Goal: Transaction & Acquisition: Purchase product/service

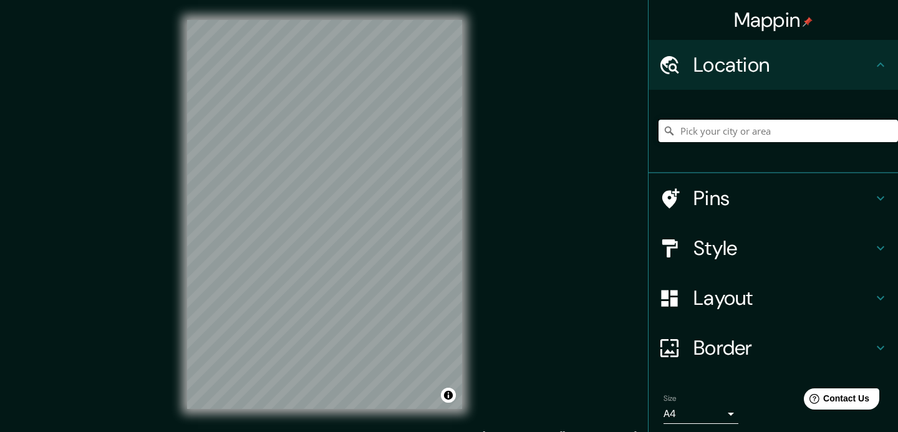
click at [723, 133] on input "Pick your city or area" at bounding box center [777, 131] width 239 height 22
click at [734, 139] on input "Girardot, Cundinamarca, 252432, Colombia" at bounding box center [777, 131] width 239 height 22
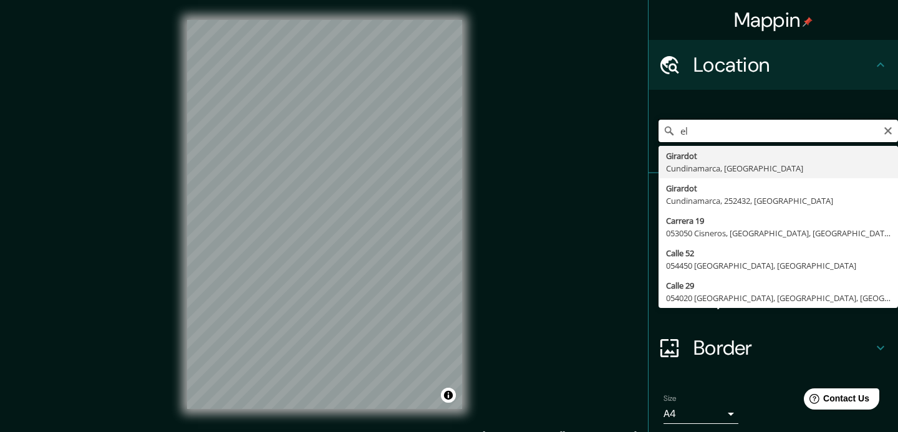
type input "e"
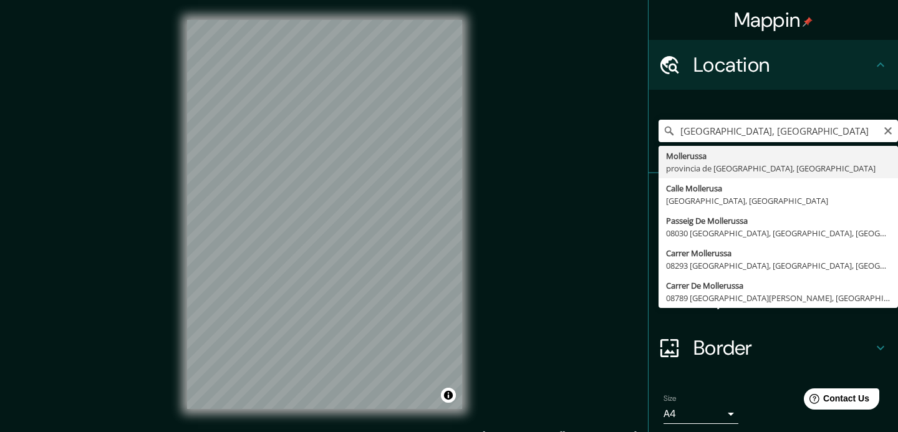
type input "Mollerussa, provincia de Lérida, España"
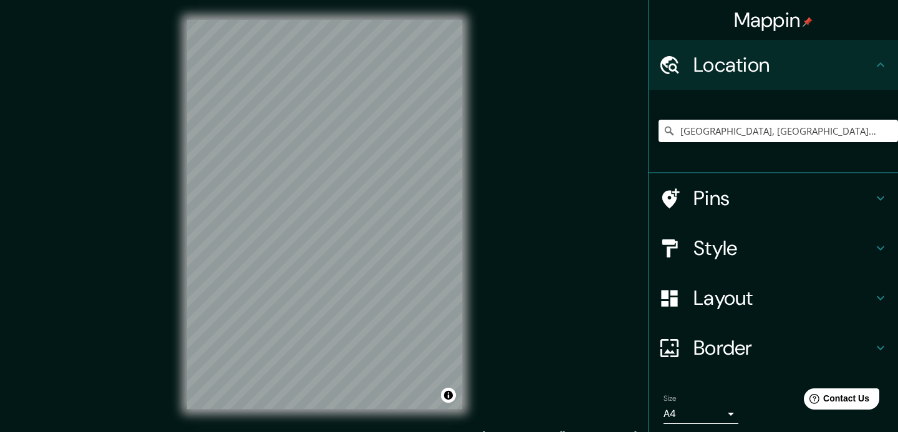
click at [835, 194] on h4 "Pins" at bounding box center [783, 198] width 180 height 25
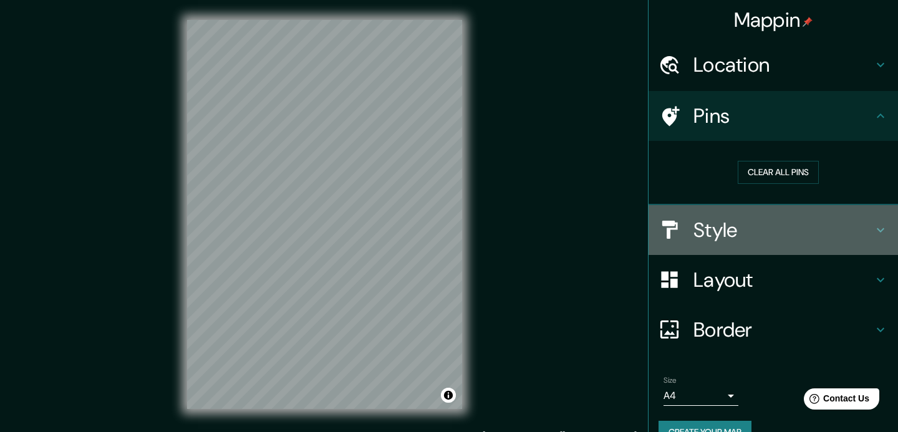
click at [833, 247] on div "Style" at bounding box center [772, 230] width 249 height 50
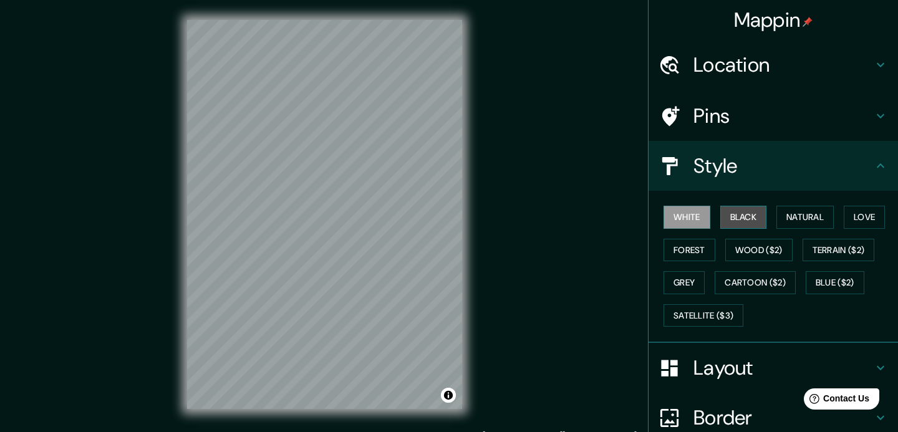
click at [753, 221] on button "Black" at bounding box center [743, 217] width 47 height 23
click at [704, 217] on button "White" at bounding box center [686, 217] width 47 height 23
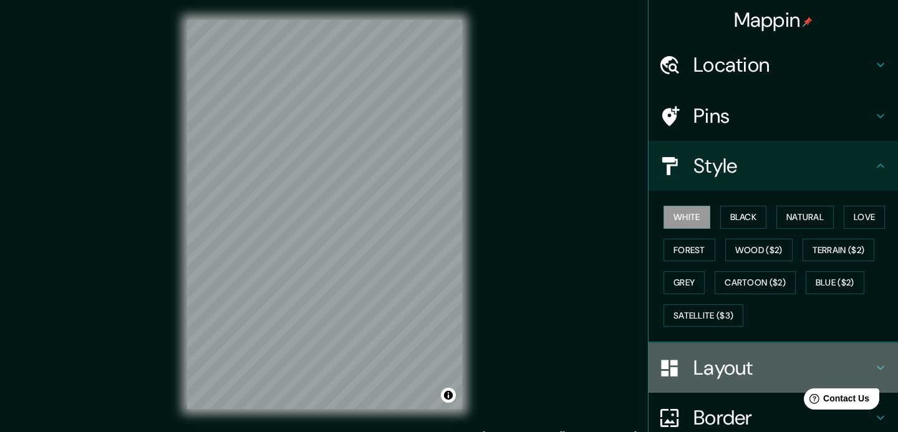
click at [709, 358] on h4 "Layout" at bounding box center [783, 367] width 180 height 25
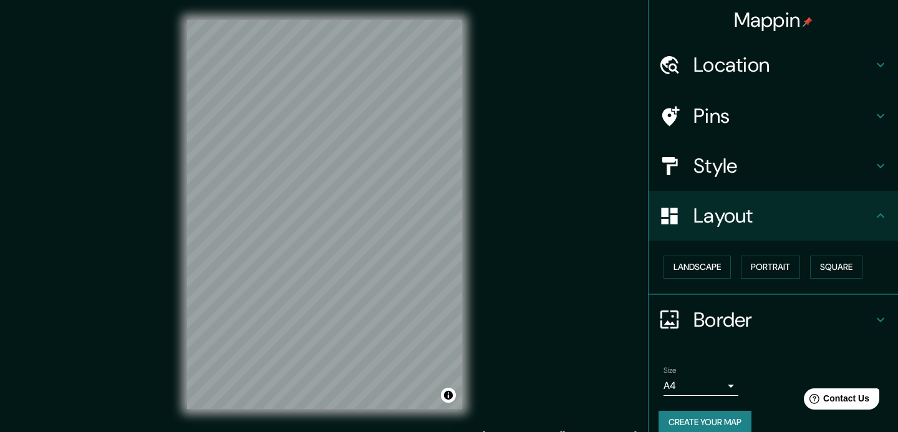
scroll to position [16, 0]
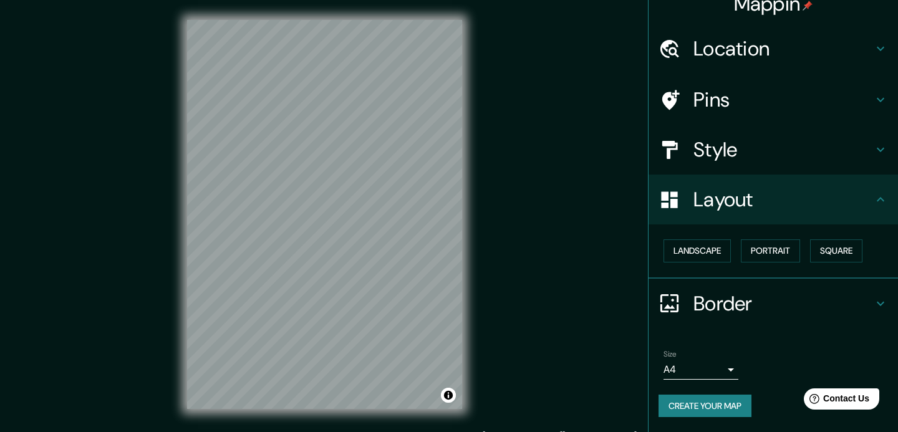
click at [724, 301] on h4 "Border" at bounding box center [783, 303] width 180 height 25
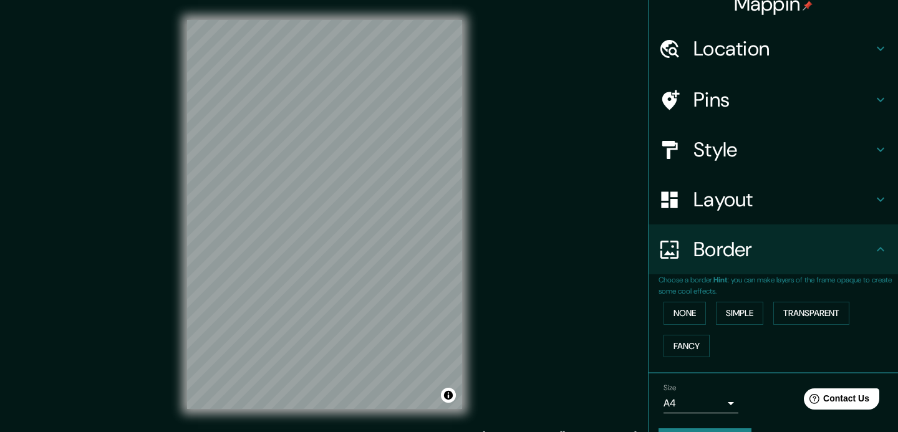
click at [733, 251] on h4 "Border" at bounding box center [783, 249] width 180 height 25
click at [734, 209] on h4 "Layout" at bounding box center [783, 199] width 180 height 25
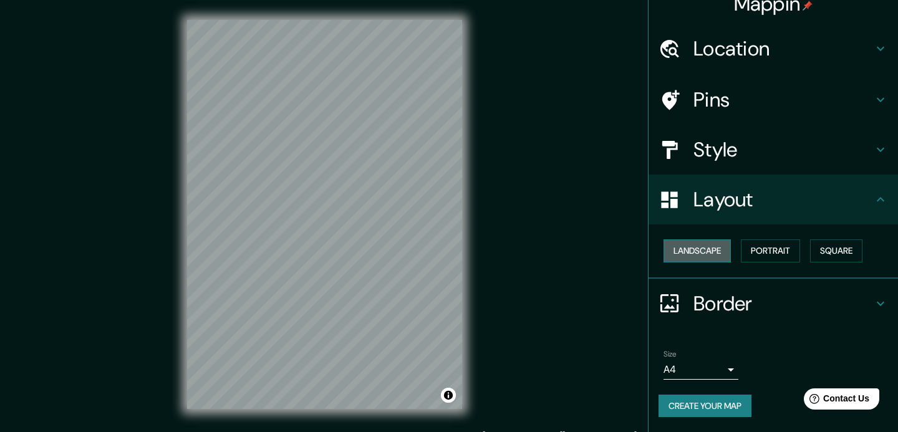
click at [705, 254] on button "Landscape" at bounding box center [696, 250] width 67 height 23
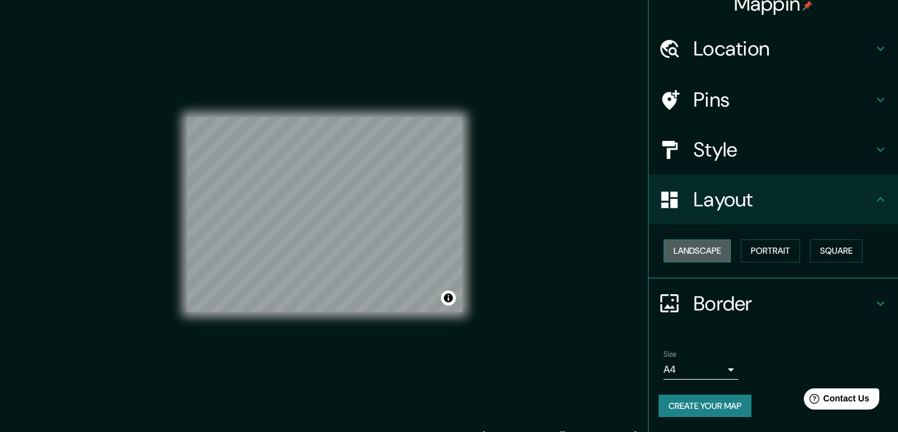
click at [705, 254] on button "Landscape" at bounding box center [696, 250] width 67 height 23
click at [807, 252] on div "Landscape Portrait Square" at bounding box center [777, 250] width 239 height 33
click at [788, 253] on button "Portrait" at bounding box center [770, 250] width 59 height 23
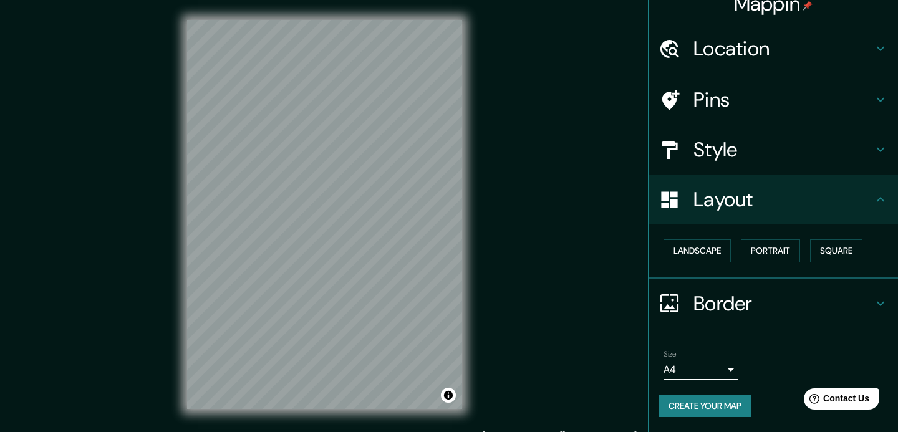
click at [726, 167] on div "Style" at bounding box center [772, 150] width 249 height 50
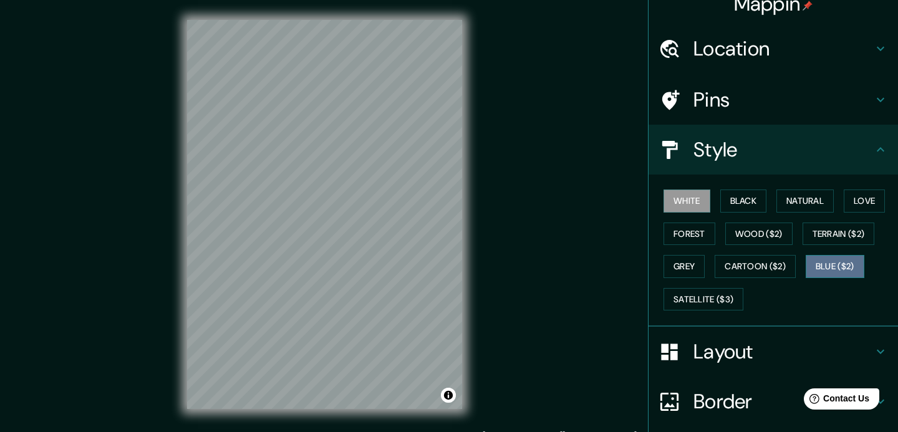
click at [837, 256] on button "Blue ($2)" at bounding box center [834, 266] width 59 height 23
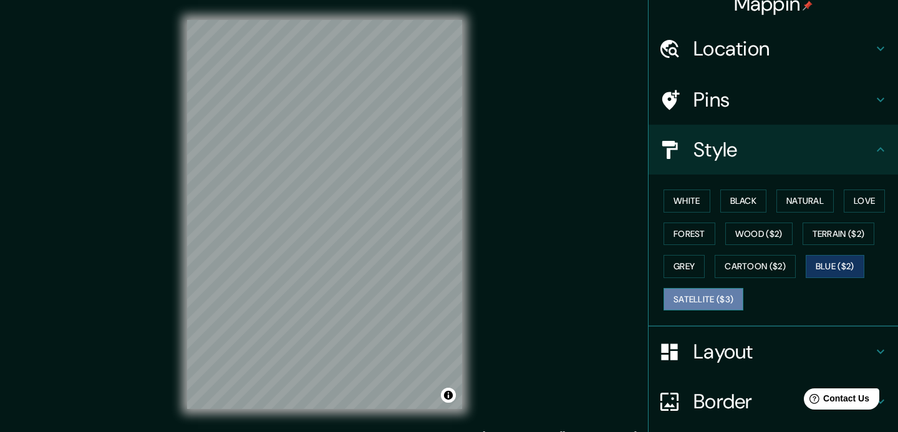
click at [711, 297] on button "Satellite ($3)" at bounding box center [703, 299] width 80 height 23
click at [831, 256] on button "Blue ($2)" at bounding box center [834, 266] width 59 height 23
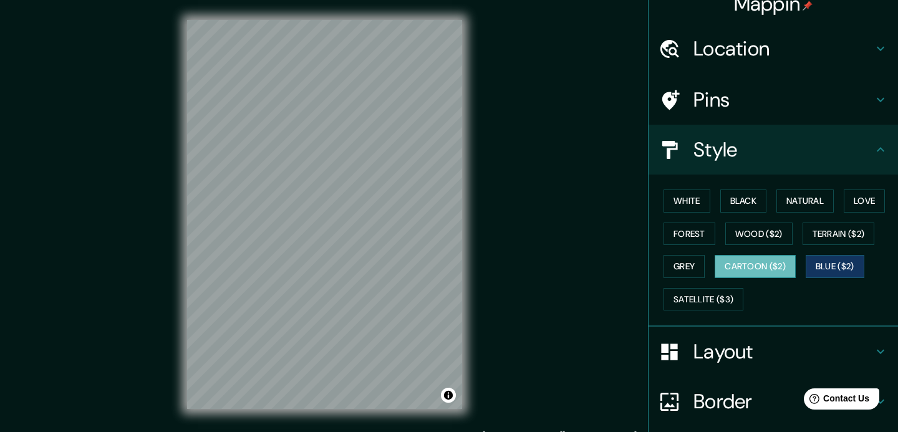
click at [781, 268] on button "Cartoon ($2)" at bounding box center [754, 266] width 81 height 23
click at [688, 255] on button "Grey" at bounding box center [683, 266] width 41 height 23
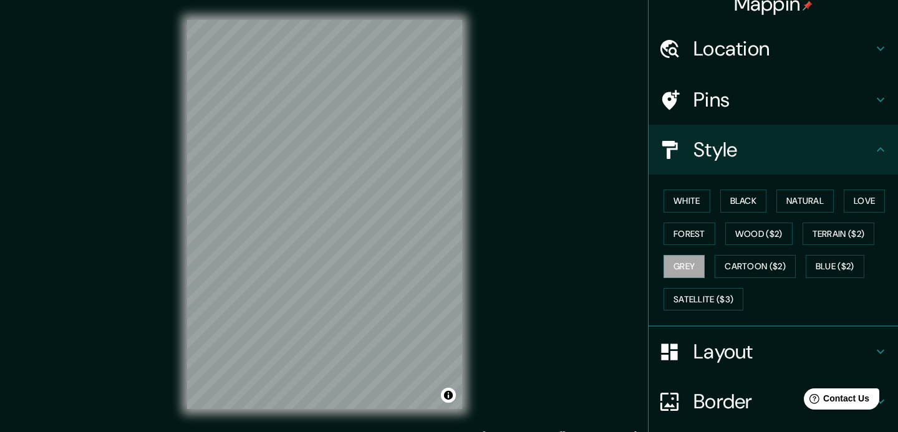
click at [733, 337] on div "Layout" at bounding box center [772, 352] width 249 height 50
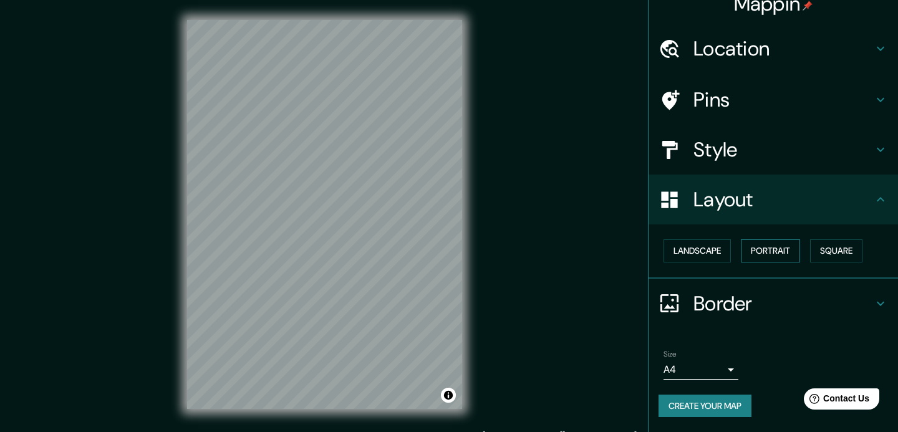
click at [786, 247] on button "Portrait" at bounding box center [770, 250] width 59 height 23
click at [786, 195] on h4 "Layout" at bounding box center [783, 199] width 180 height 25
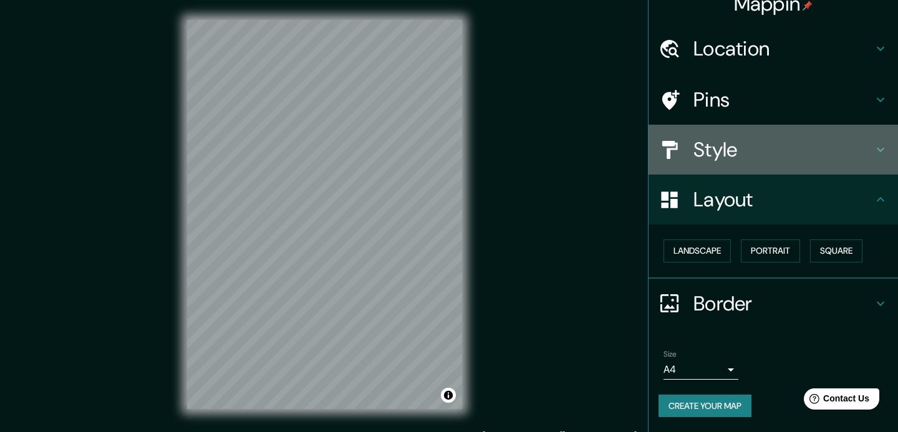
click at [759, 153] on h4 "Style" at bounding box center [783, 149] width 180 height 25
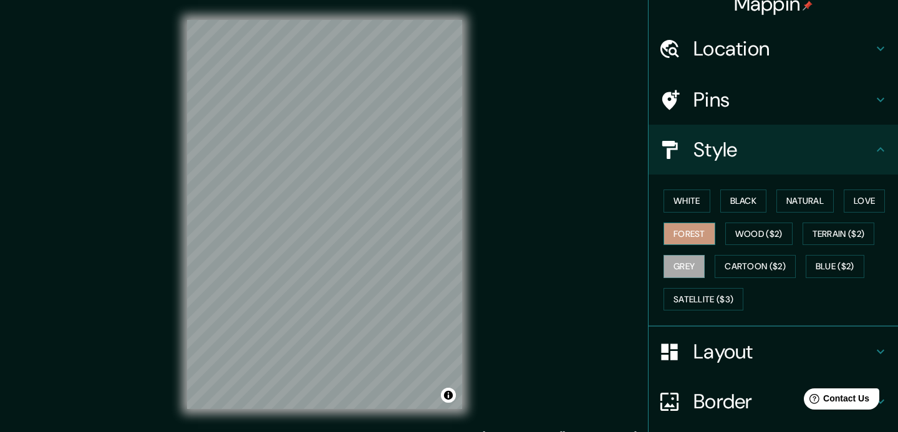
click at [704, 228] on button "Forest" at bounding box center [689, 234] width 52 height 23
click at [870, 203] on button "Love" at bounding box center [864, 201] width 41 height 23
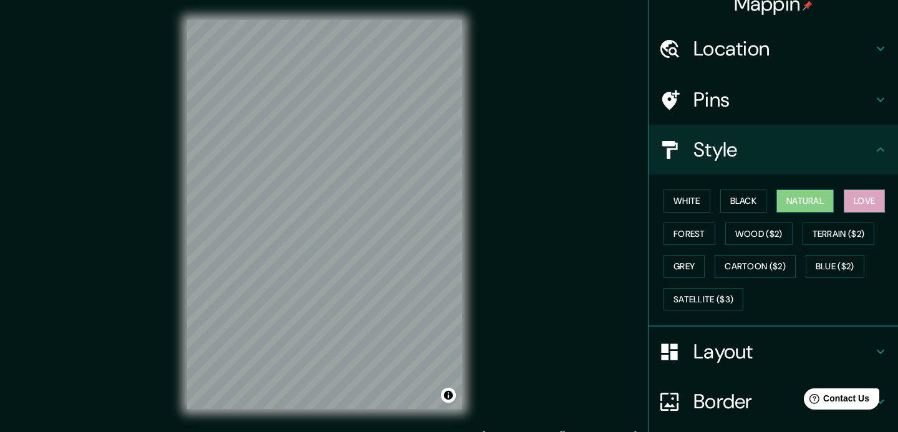
click at [809, 196] on button "Natural" at bounding box center [804, 201] width 57 height 23
click at [748, 202] on button "Black" at bounding box center [743, 201] width 47 height 23
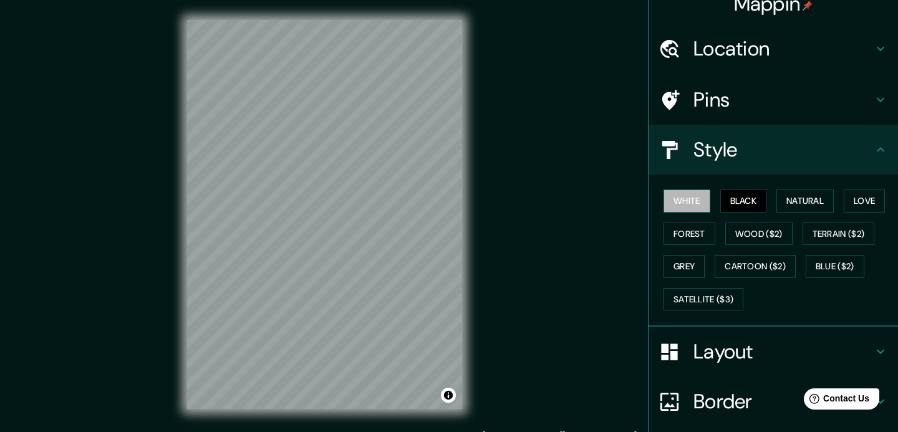
click at [704, 197] on button "White" at bounding box center [686, 201] width 47 height 23
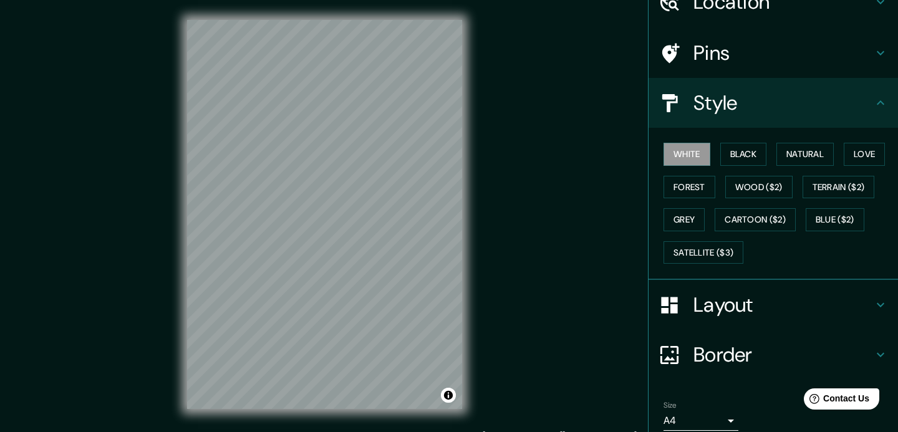
scroll to position [114, 0]
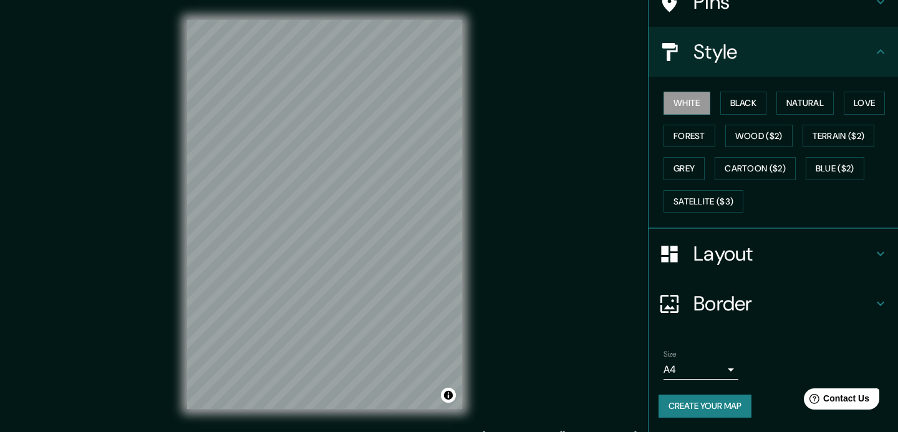
click at [702, 356] on div "Size A4 single" at bounding box center [700, 365] width 75 height 30
click at [701, 369] on body "Mappin Location Mollerussa, provincia de Lérida, España Pins Style White Black …" at bounding box center [449, 216] width 898 height 432
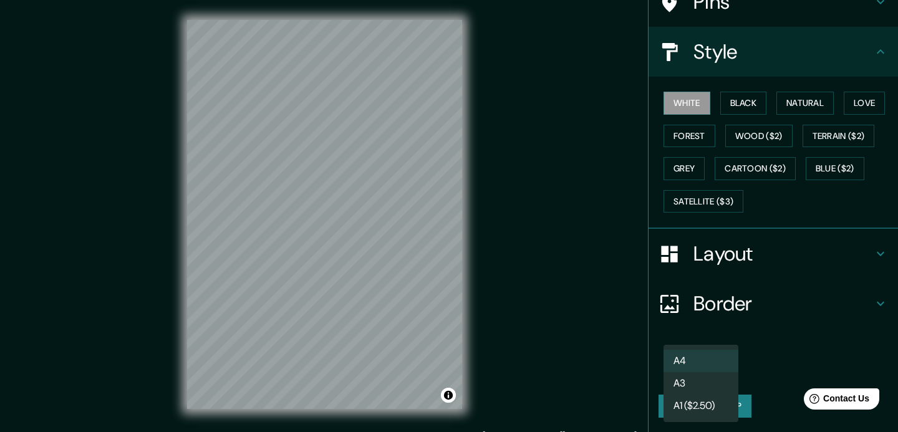
click at [699, 378] on li "A3" at bounding box center [700, 383] width 75 height 22
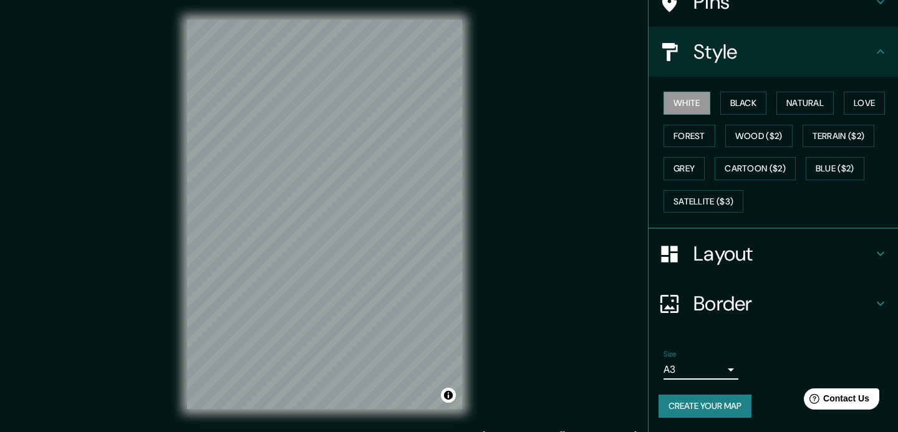
click at [704, 406] on button "Create your map" at bounding box center [704, 406] width 93 height 23
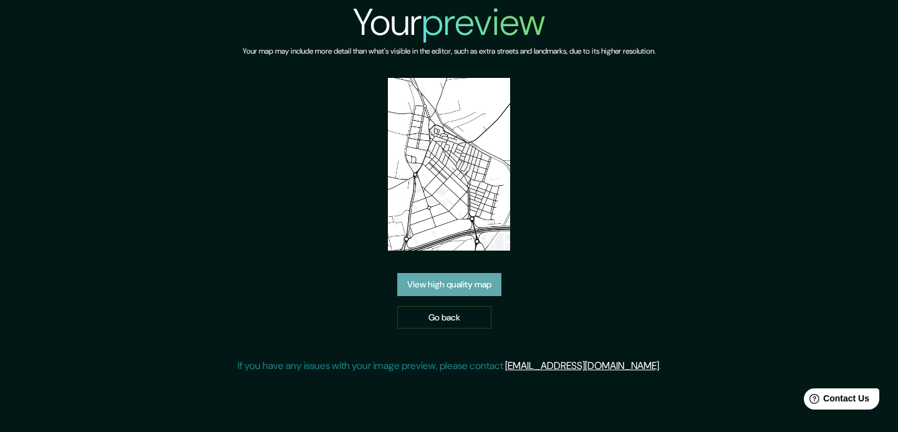
click at [445, 289] on link "View high quality map" at bounding box center [449, 284] width 104 height 23
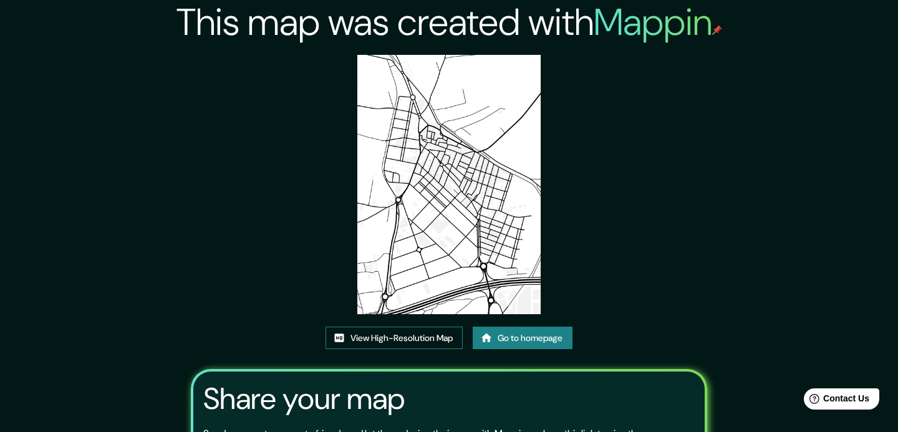
click at [429, 344] on link "View High-Resolution Map" at bounding box center [393, 338] width 137 height 23
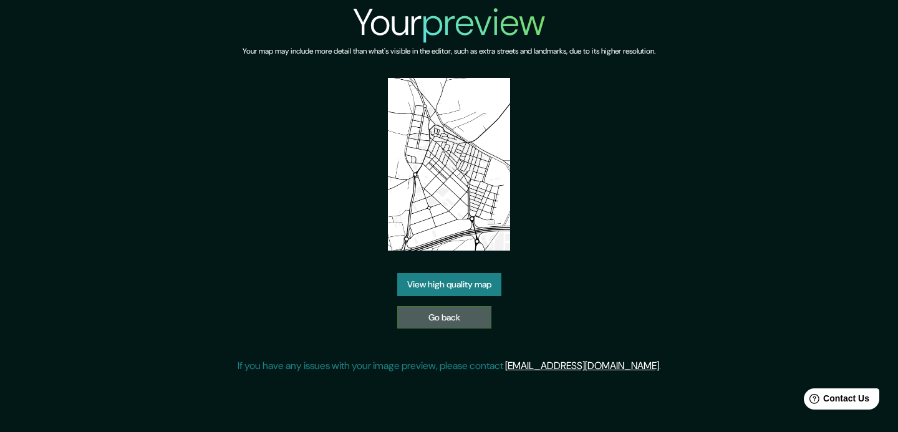
click at [443, 316] on link "Go back" at bounding box center [444, 317] width 94 height 23
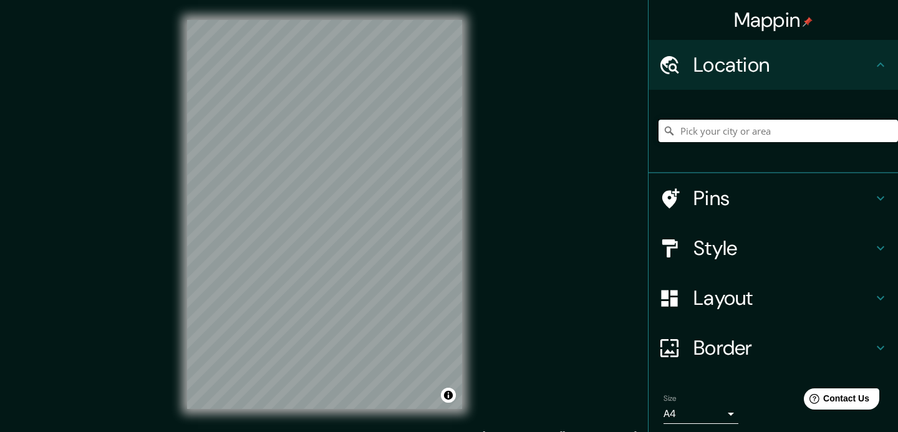
click at [749, 133] on input "Pick your city or area" at bounding box center [777, 131] width 239 height 22
click at [737, 127] on input "el Palamó, Alicante, provincia de Alicante, España" at bounding box center [777, 131] width 239 height 22
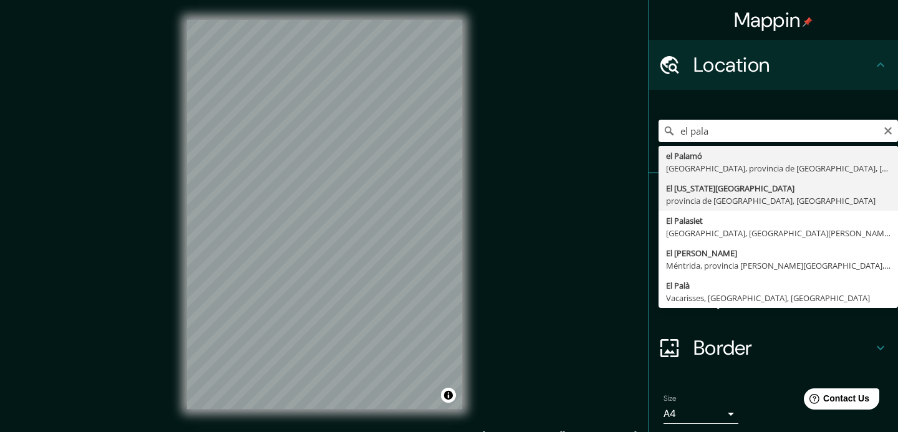
type input "El Palau d'Anglesola, provincia de Lérida, España"
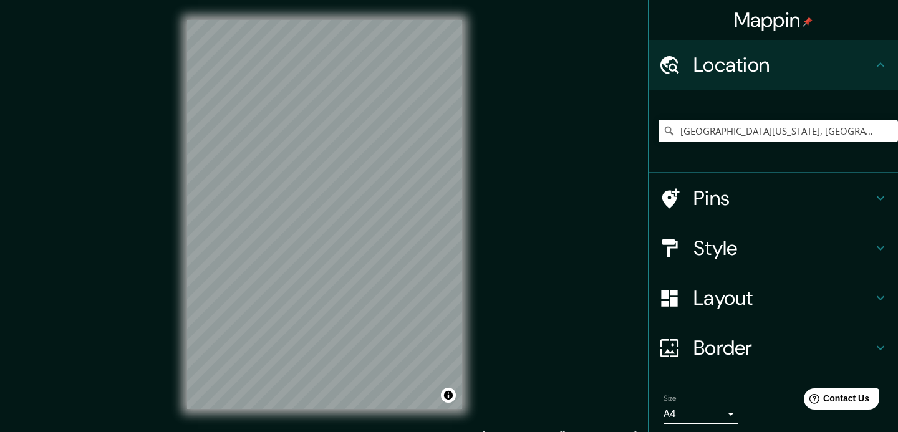
click at [719, 260] on h4 "Style" at bounding box center [783, 248] width 180 height 25
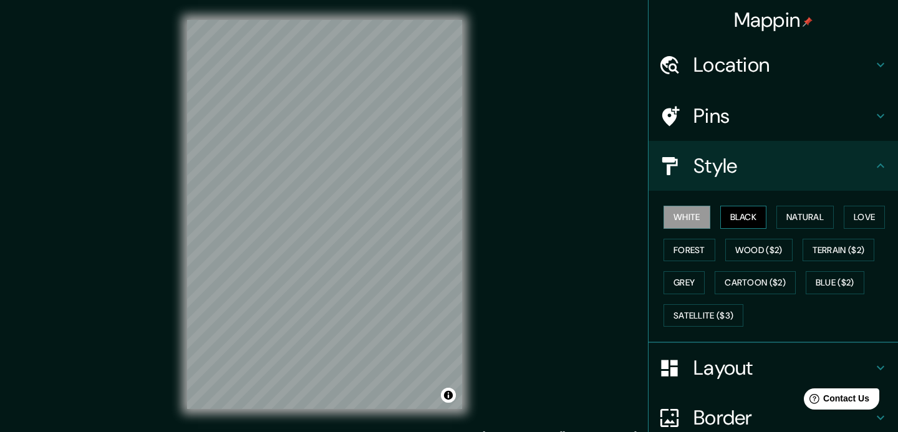
click at [738, 216] on button "Black" at bounding box center [743, 217] width 47 height 23
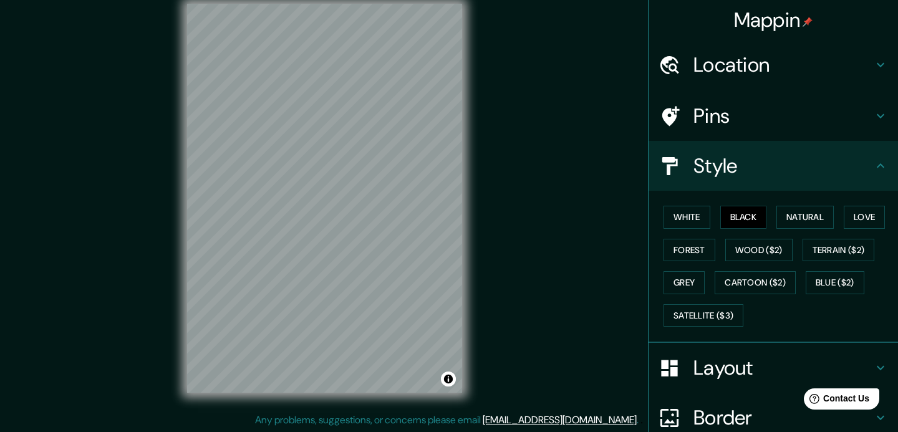
scroll to position [114, 0]
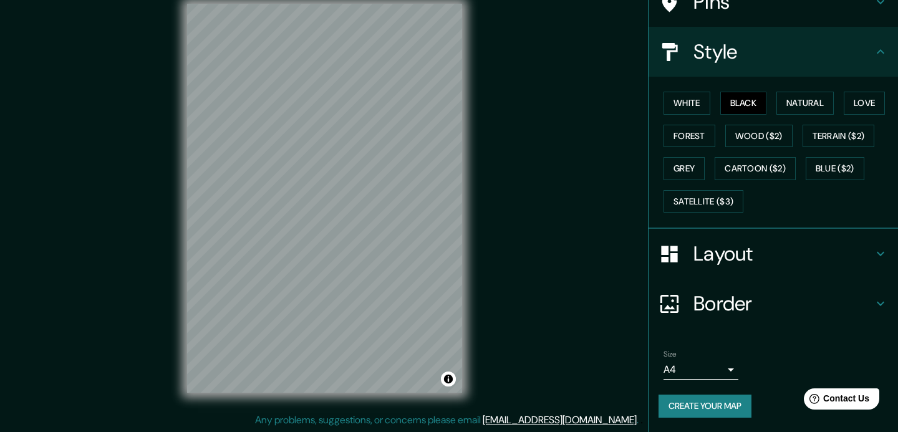
click at [708, 377] on body "Mappin Location El Palau d'Anglesola, provincia de Lérida, España Pins Style Wh…" at bounding box center [449, 200] width 898 height 432
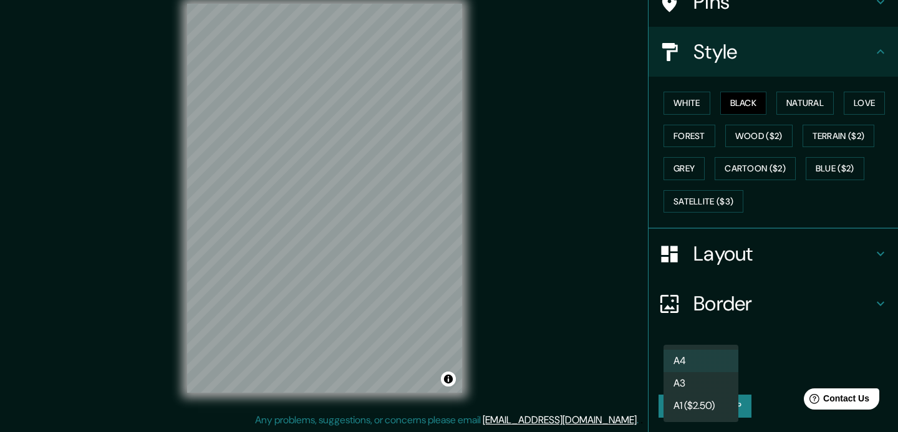
click at [704, 385] on li "A3" at bounding box center [700, 383] width 75 height 22
type input "a4"
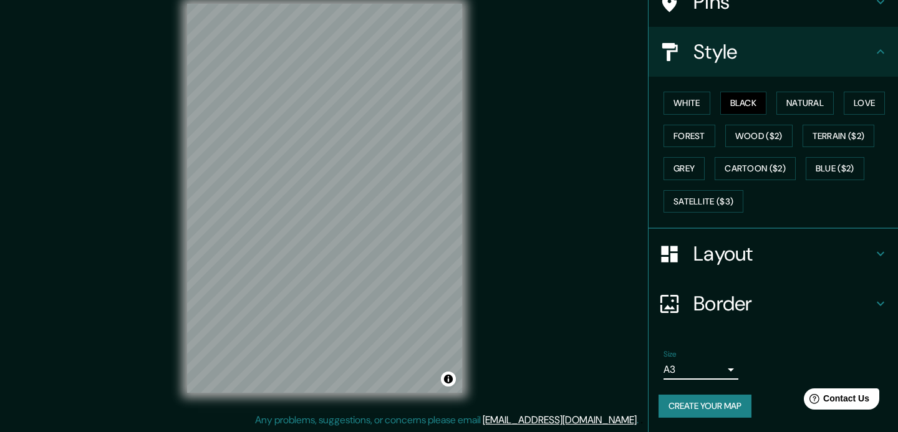
click at [708, 402] on button "Create your map" at bounding box center [704, 406] width 93 height 23
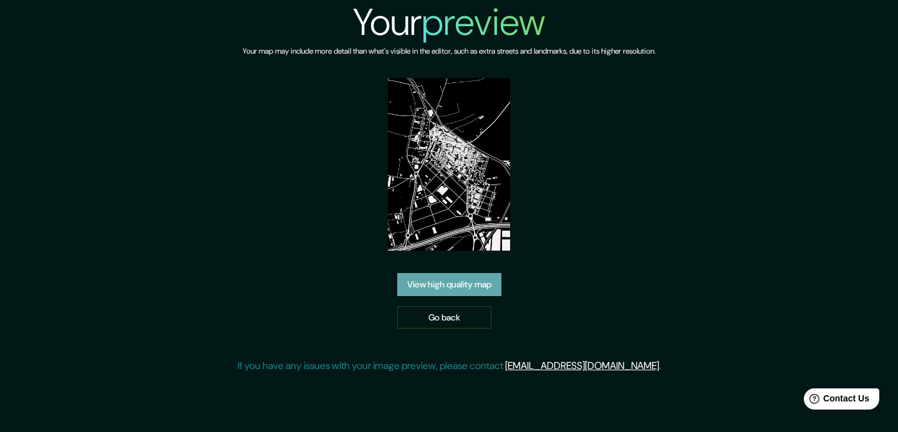
click at [429, 284] on link "View high quality map" at bounding box center [449, 284] width 104 height 23
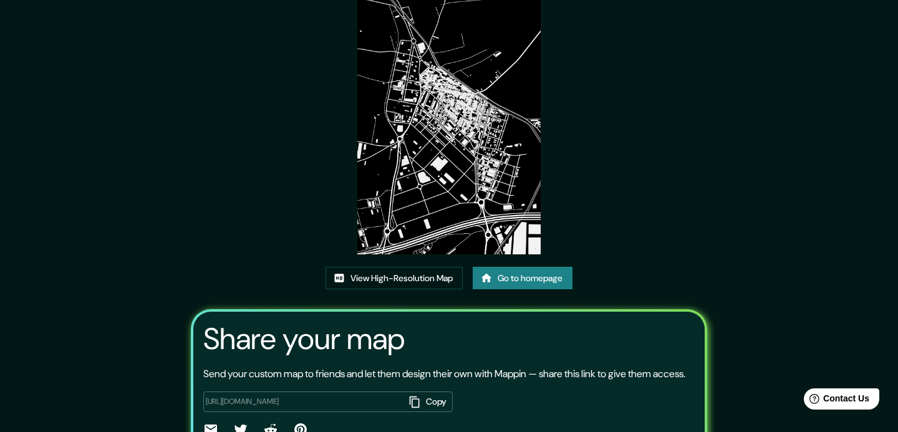
scroll to position [17, 0]
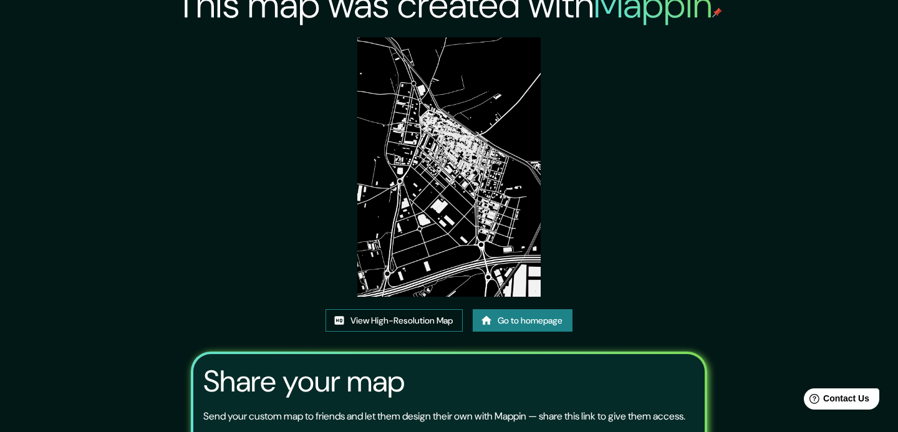
click at [428, 320] on link "View High-Resolution Map" at bounding box center [393, 320] width 137 height 23
click at [531, 321] on link "Go to homepage" at bounding box center [523, 320] width 100 height 23
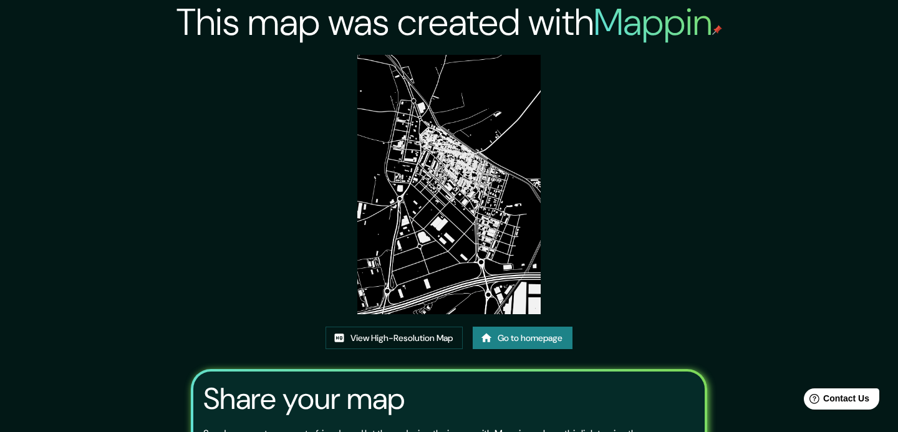
scroll to position [17, 0]
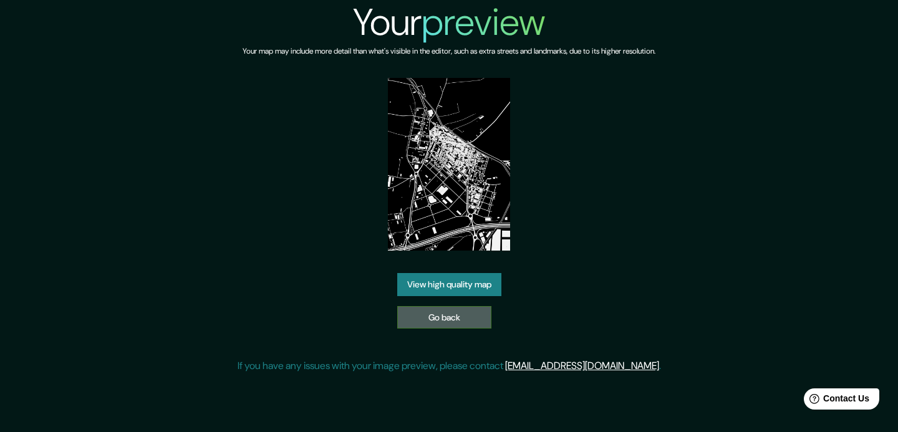
click at [462, 319] on link "Go back" at bounding box center [444, 317] width 94 height 23
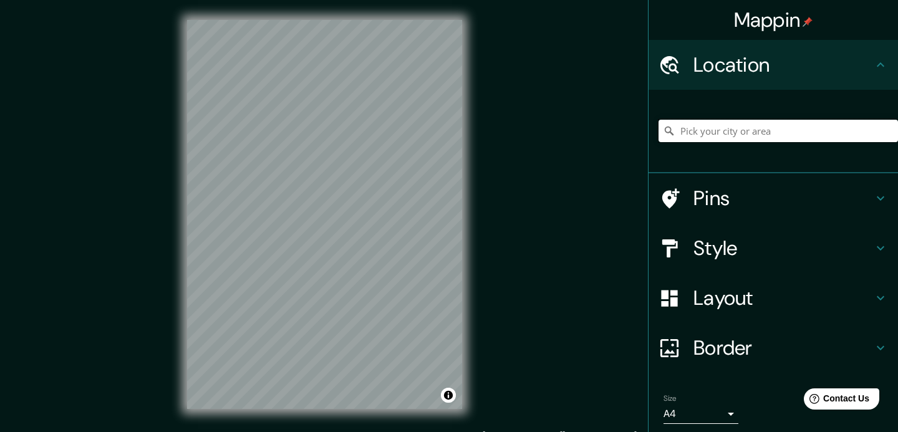
click at [748, 130] on input "Pick your city or area" at bounding box center [777, 131] width 239 height 22
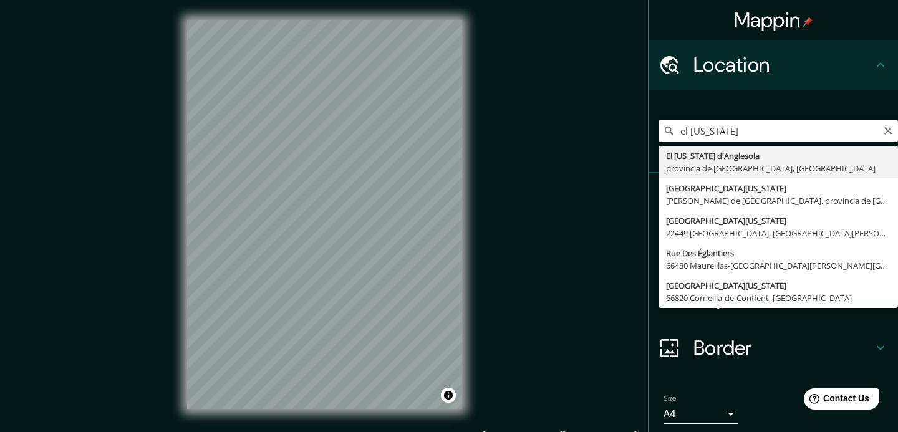
type input "El Palau d'Anglesola, provincia de Lérida, España"
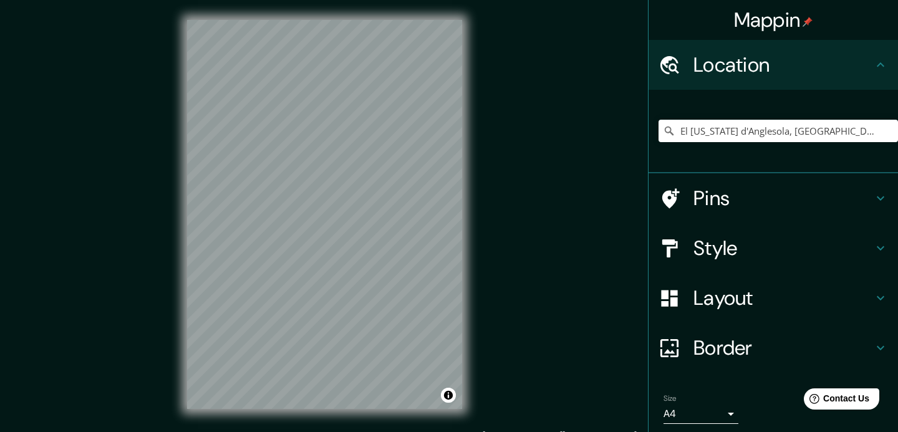
click at [127, 244] on div "Mappin Location El Palau d'Anglesola, provincia de Lérida, España Pins Style La…" at bounding box center [449, 224] width 898 height 449
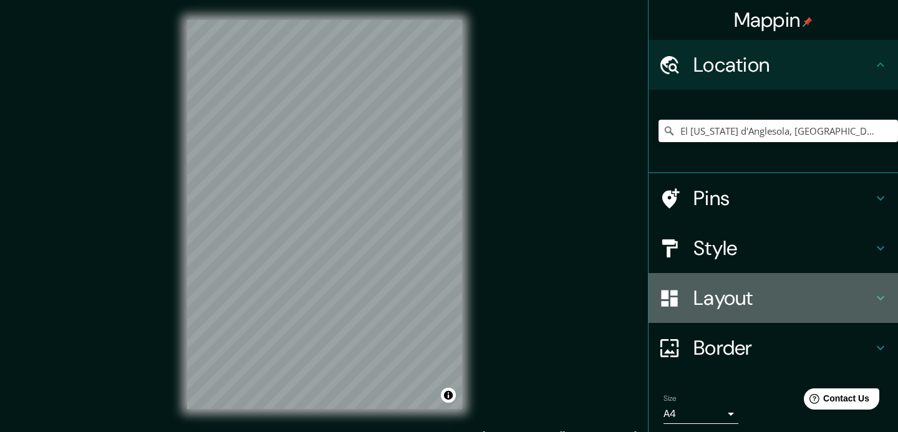
click at [775, 297] on h4 "Layout" at bounding box center [783, 298] width 180 height 25
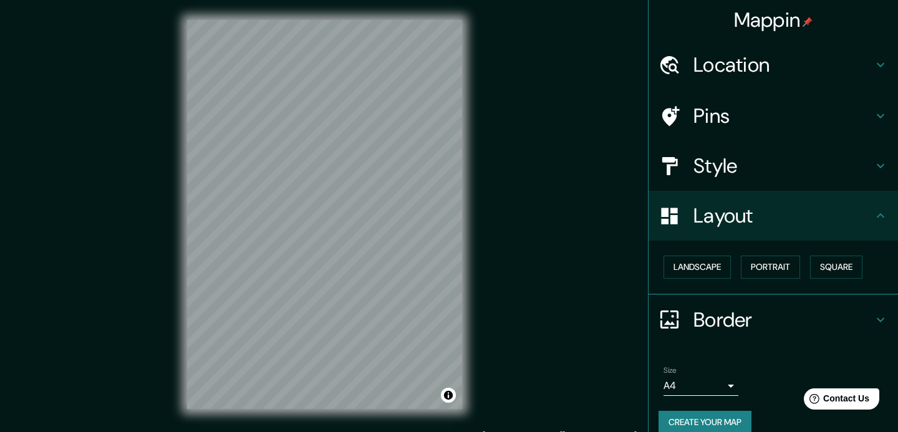
click at [733, 180] on div "Style" at bounding box center [772, 166] width 249 height 50
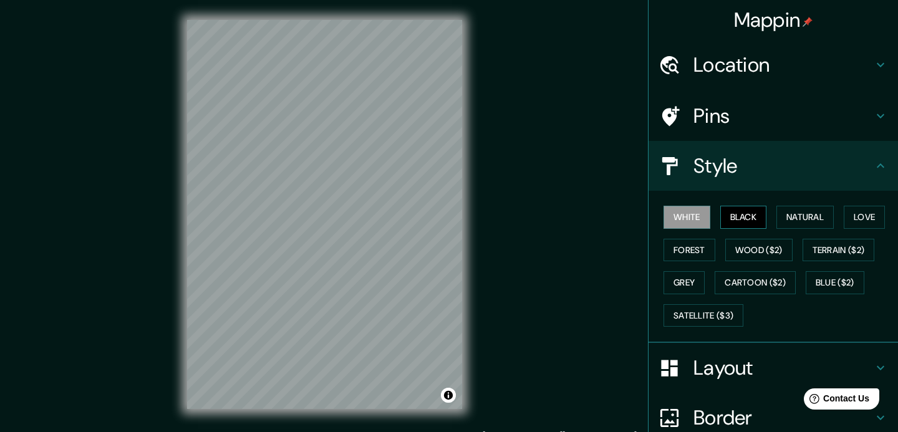
click at [759, 213] on button "Black" at bounding box center [743, 217] width 47 height 23
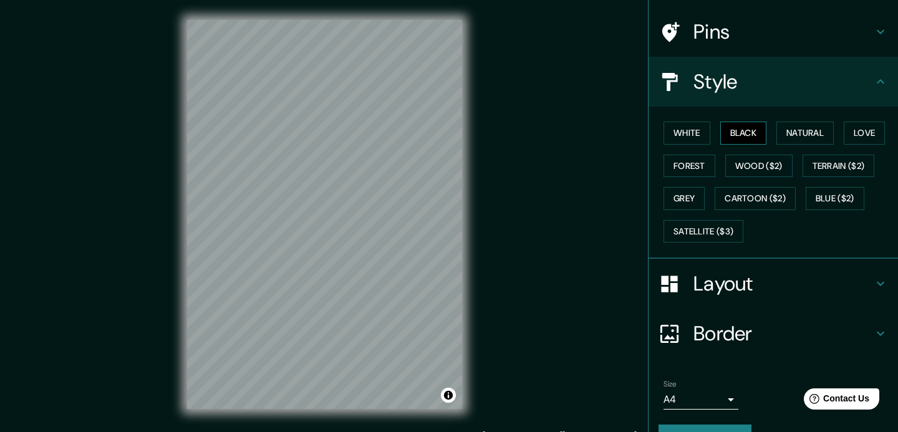
scroll to position [114, 0]
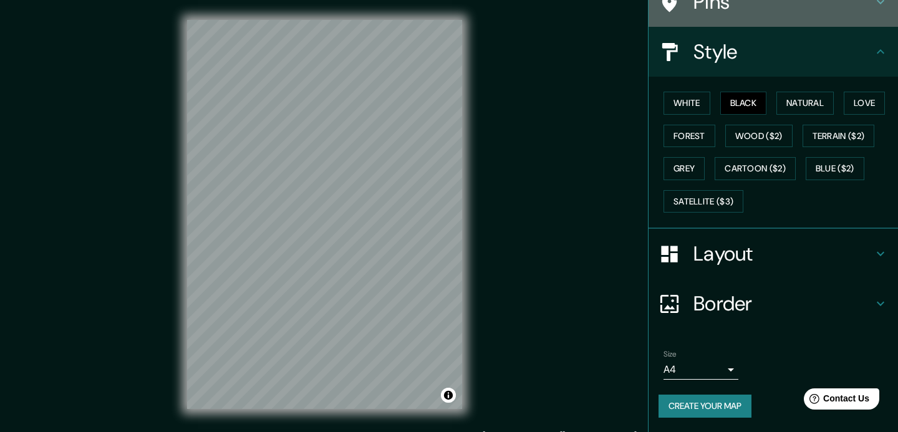
click at [723, 11] on h4 "Pins" at bounding box center [783, 1] width 180 height 25
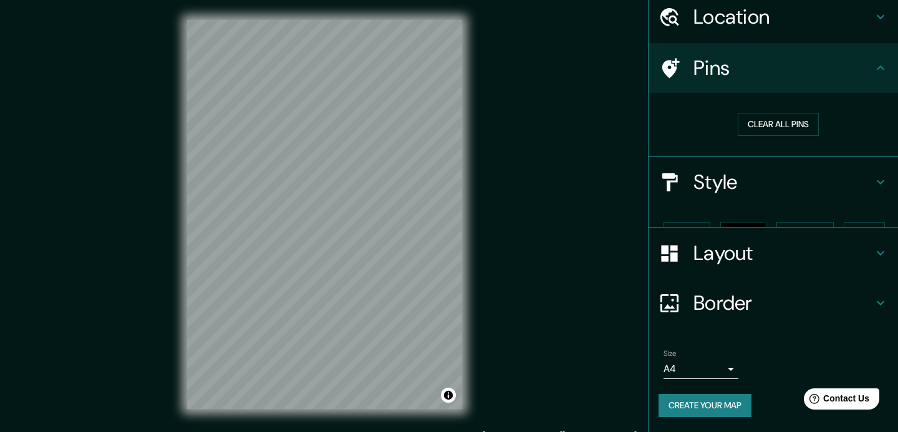
scroll to position [26, 0]
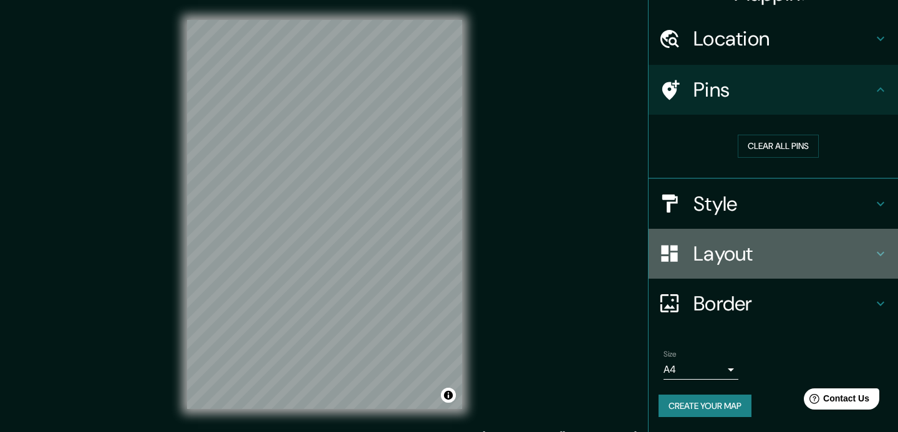
click at [725, 259] on h4 "Layout" at bounding box center [783, 253] width 180 height 25
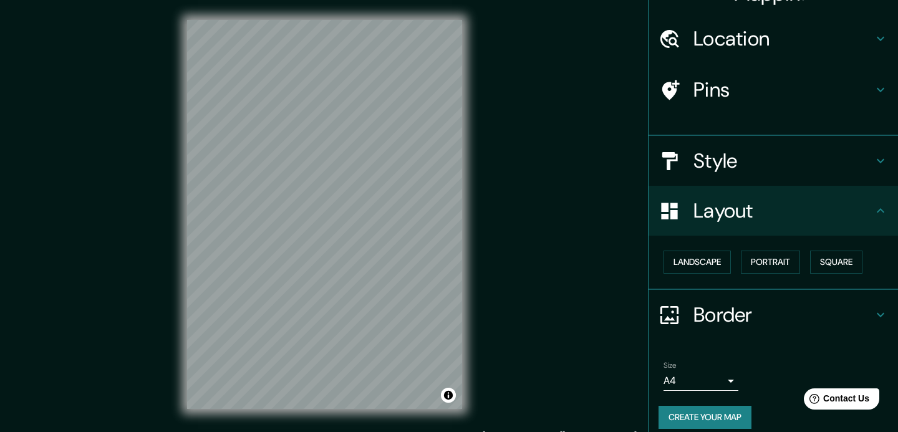
scroll to position [16, 0]
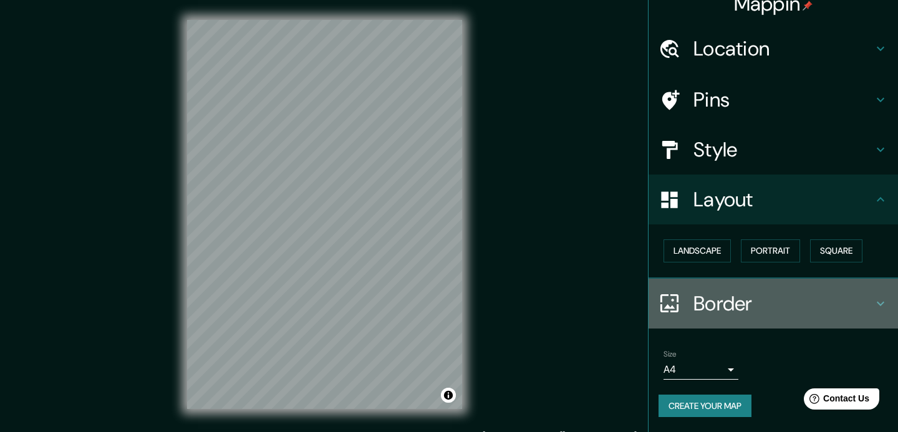
click at [724, 302] on h4 "Border" at bounding box center [783, 303] width 180 height 25
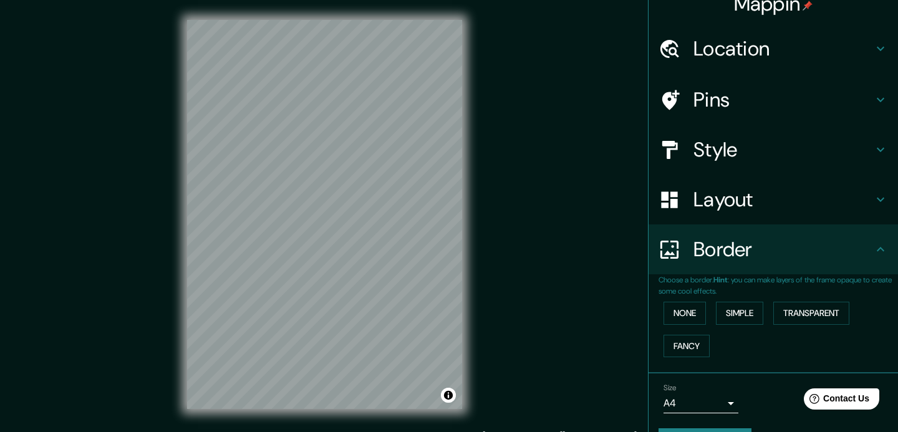
click at [738, 259] on h4 "Border" at bounding box center [783, 249] width 180 height 25
click at [717, 113] on div "Pins" at bounding box center [772, 100] width 249 height 50
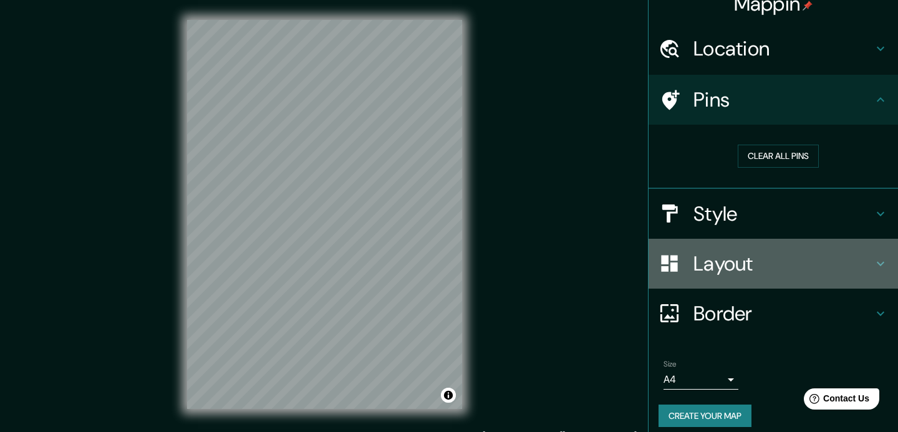
click at [696, 284] on div "Layout" at bounding box center [772, 264] width 249 height 50
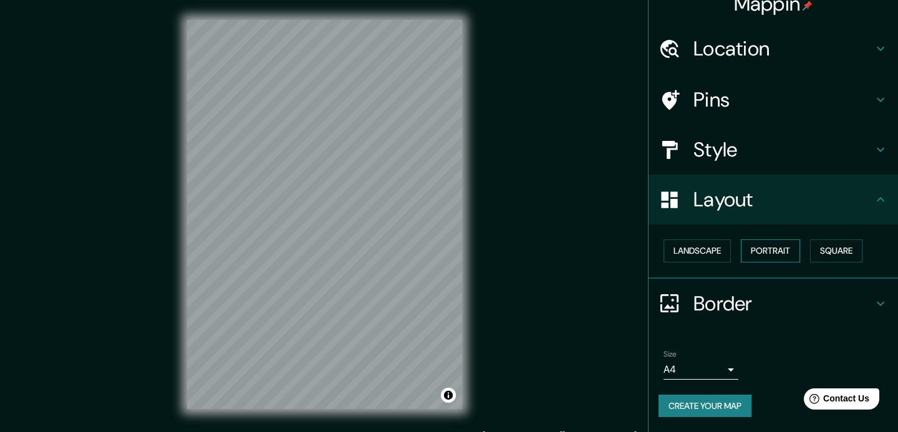
click at [767, 249] on button "Portrait" at bounding box center [770, 250] width 59 height 23
click at [719, 155] on h4 "Style" at bounding box center [783, 149] width 180 height 25
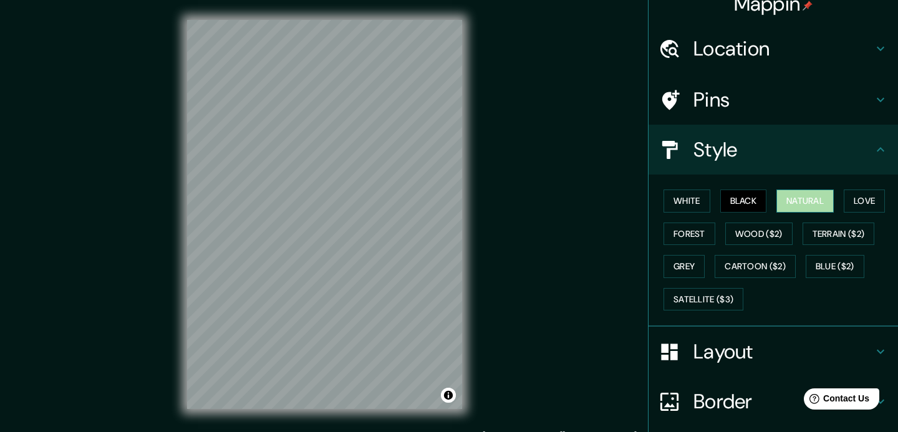
click at [822, 203] on button "Natural" at bounding box center [804, 201] width 57 height 23
click at [745, 200] on button "Black" at bounding box center [743, 201] width 47 height 23
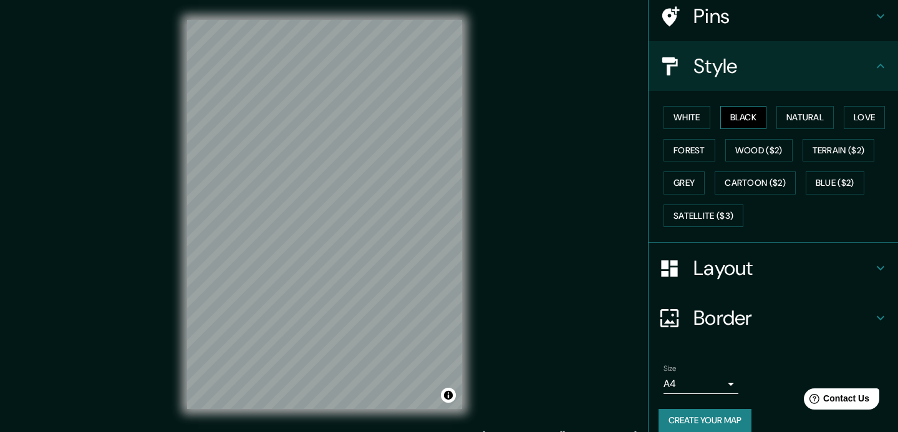
scroll to position [114, 0]
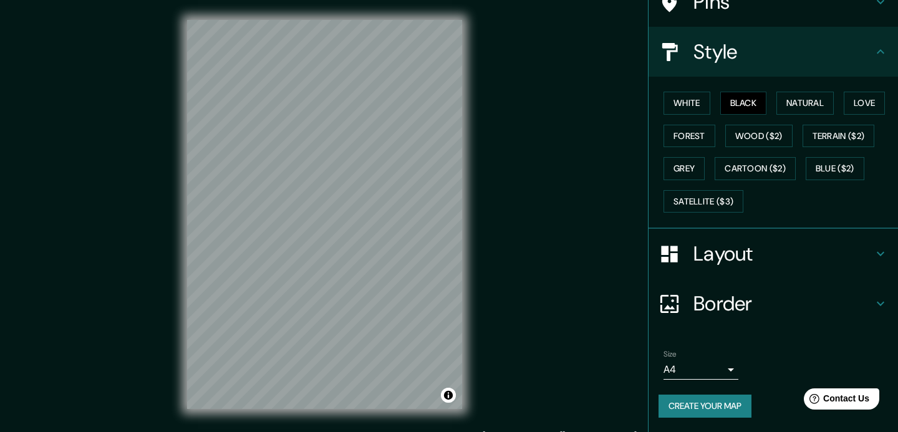
click at [712, 359] on body "Mappin Location El Palau d'Anglesola, provincia de Lérida, España Pins Style Wh…" at bounding box center [449, 216] width 898 height 432
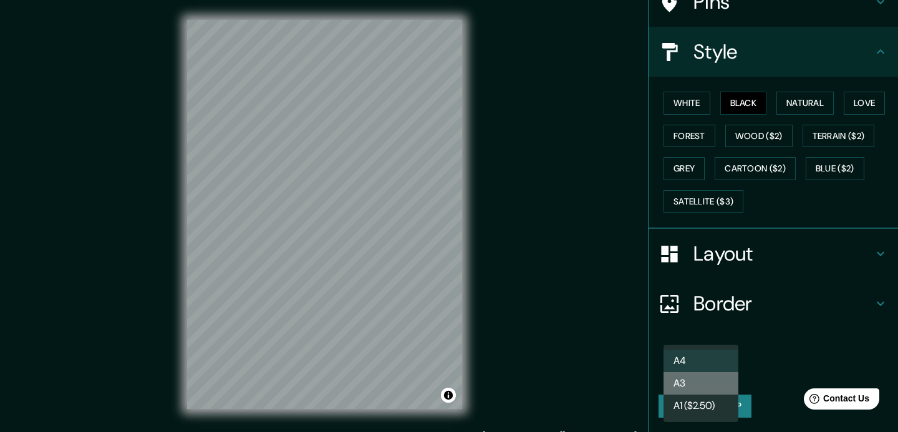
click at [692, 392] on li "A3" at bounding box center [700, 383] width 75 height 22
type input "a4"
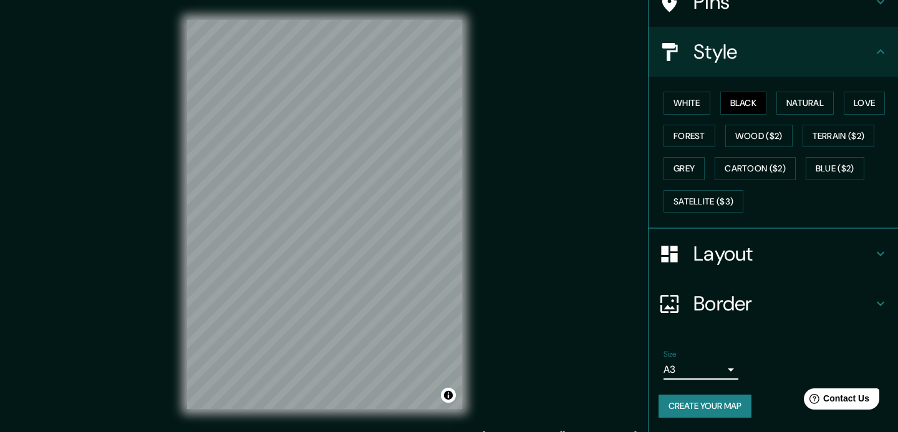
click at [709, 406] on button "Create your map" at bounding box center [704, 406] width 93 height 23
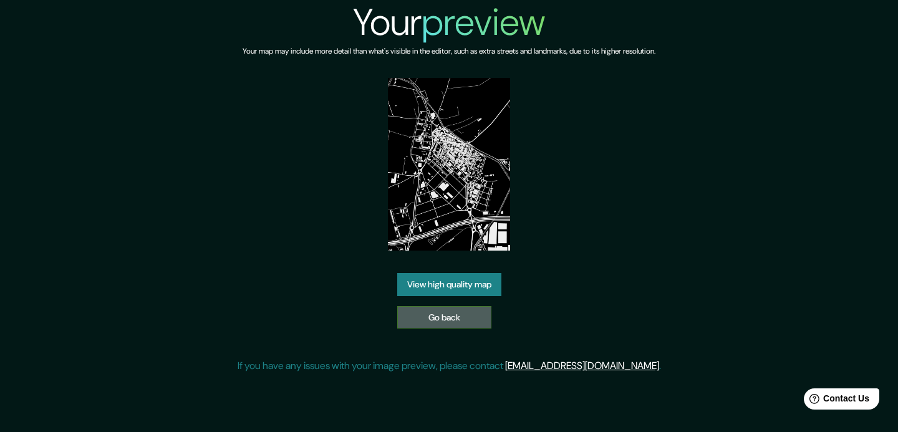
click at [451, 325] on link "Go back" at bounding box center [444, 317] width 94 height 23
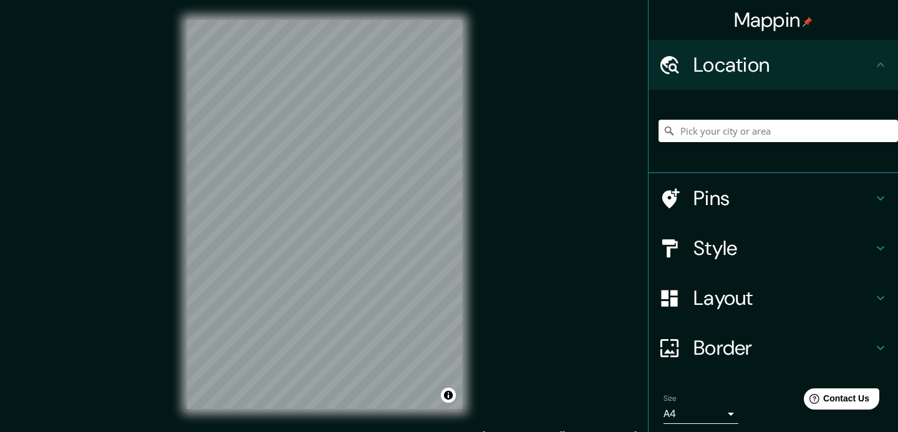
click at [731, 128] on input "Pick your city or area" at bounding box center [777, 131] width 239 height 22
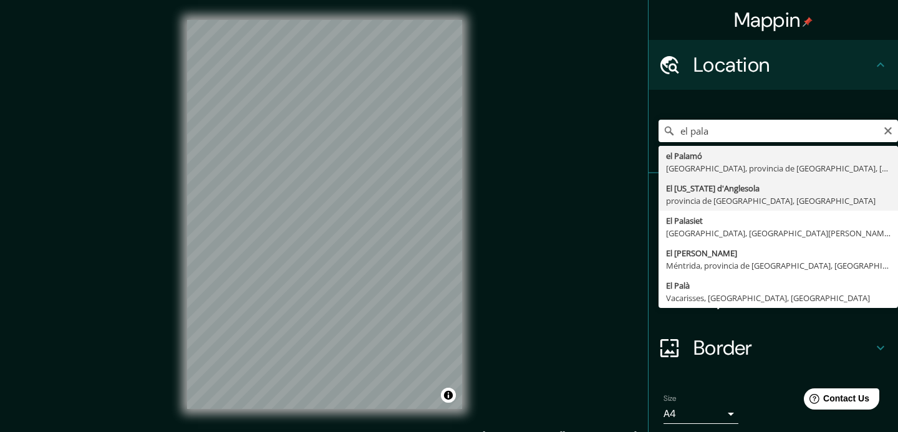
type input "El [US_STATE] d'Anglesola, [GEOGRAPHIC_DATA], [GEOGRAPHIC_DATA]"
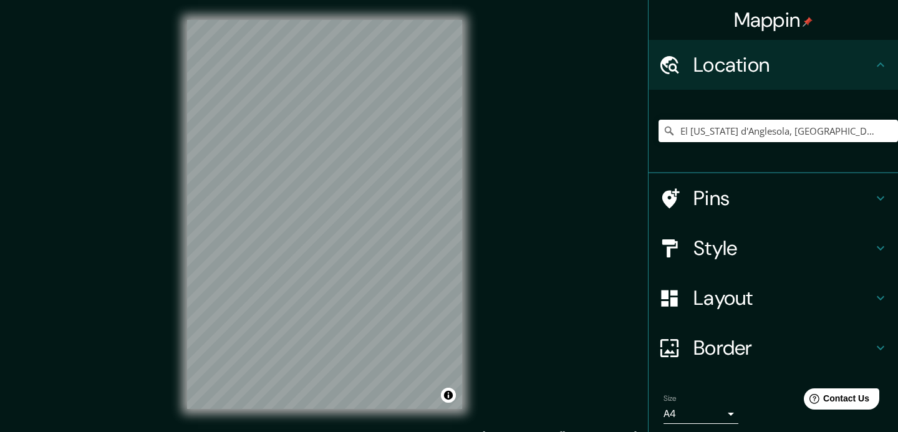
click at [728, 243] on h4 "Style" at bounding box center [783, 248] width 180 height 25
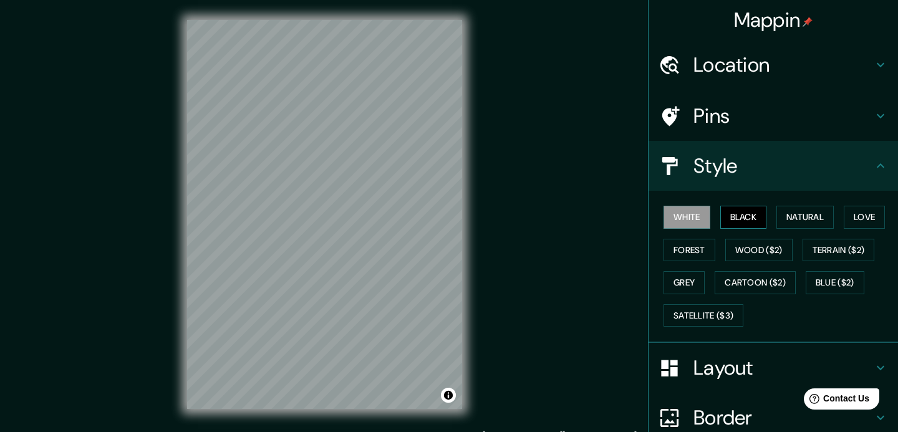
click at [742, 214] on button "Black" at bounding box center [743, 217] width 47 height 23
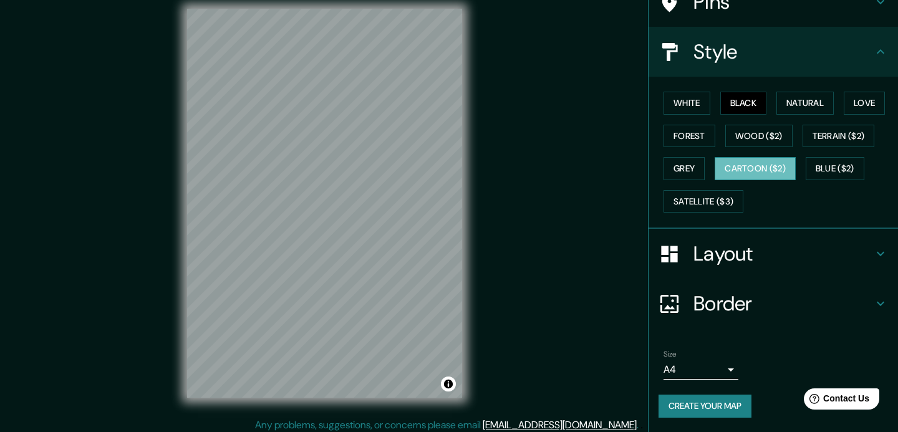
scroll to position [16, 0]
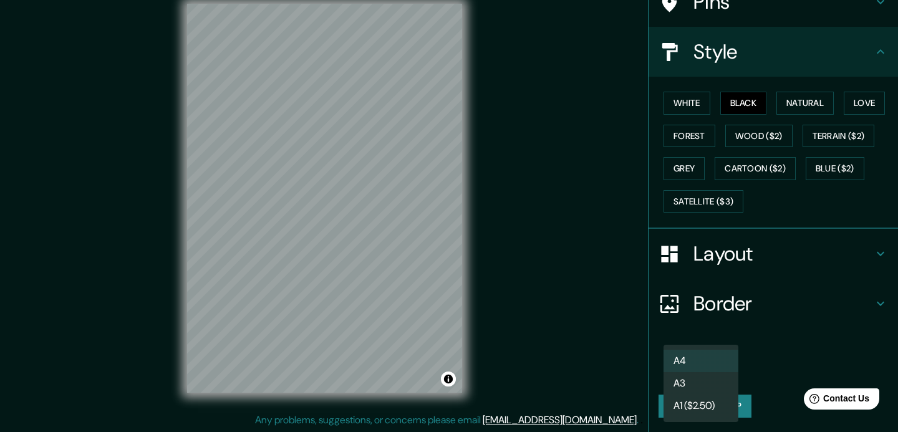
click at [693, 372] on body "Mappin Location El Palau d'Anglesola, provincia de Lérida, España Pins Style Wh…" at bounding box center [449, 200] width 898 height 432
click at [694, 390] on li "A3" at bounding box center [700, 383] width 75 height 22
type input "a4"
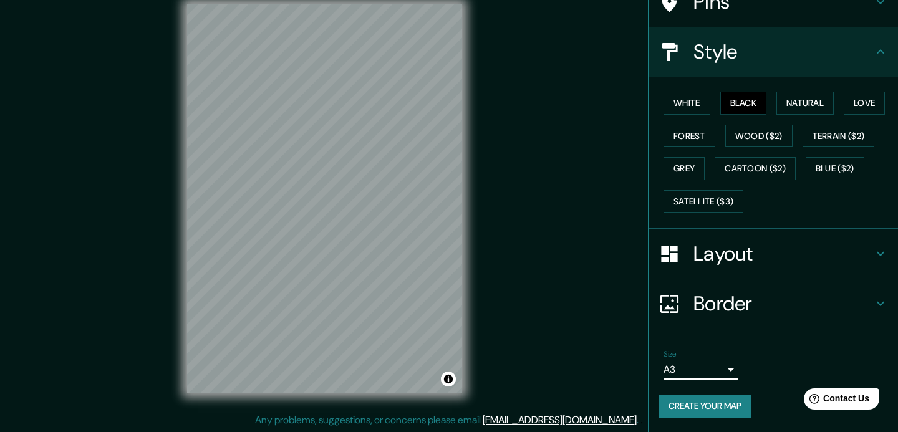
click at [695, 413] on button "Create your map" at bounding box center [704, 406] width 93 height 23
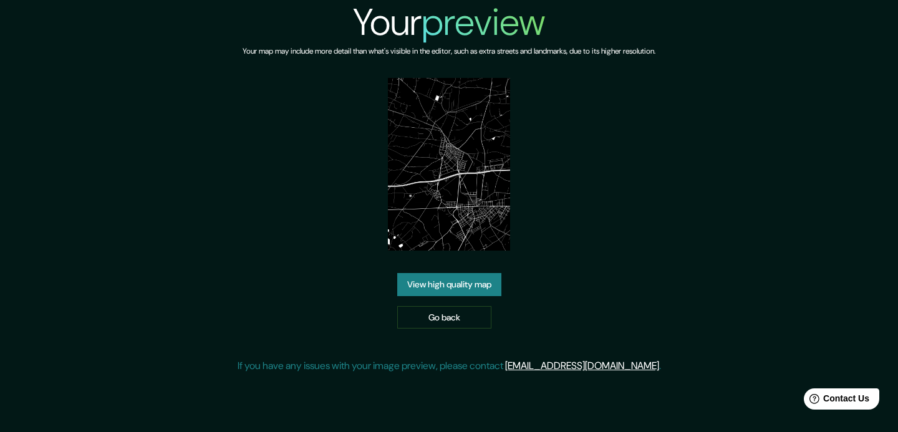
click at [492, 283] on link "View high quality map" at bounding box center [449, 284] width 104 height 23
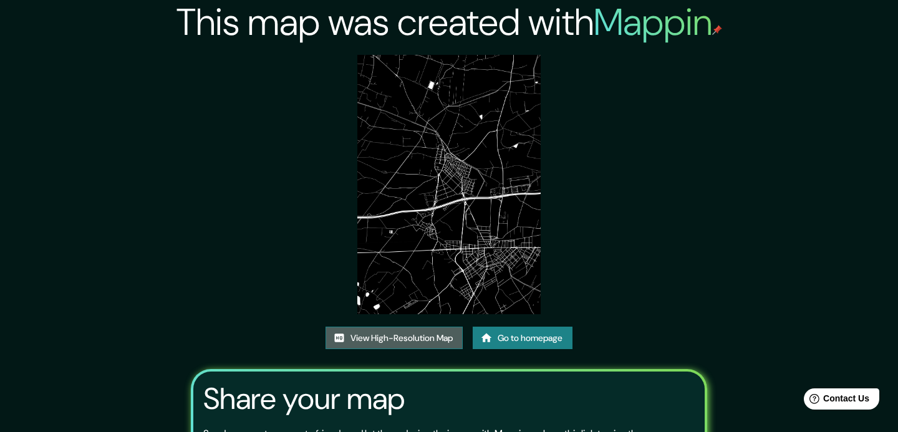
click at [421, 338] on link "View High-Resolution Map" at bounding box center [393, 338] width 137 height 23
